Goal: Go to known website: Access a specific website the user already knows

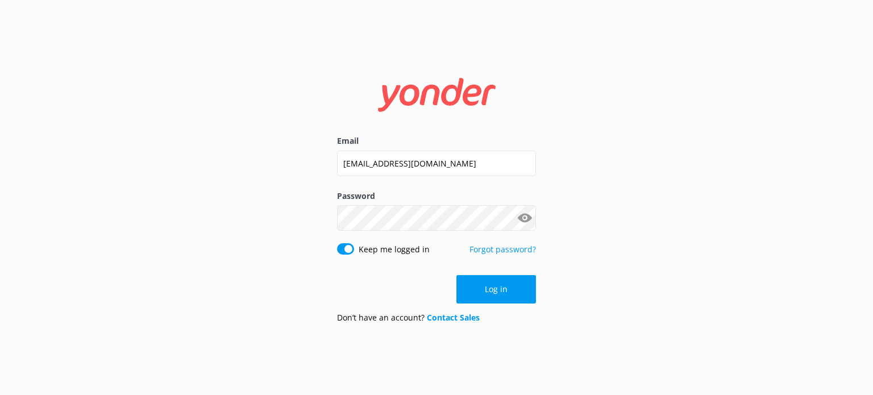
click at [512, 292] on button "Log in" at bounding box center [497, 289] width 80 height 28
